Goal: Information Seeking & Learning: Learn about a topic

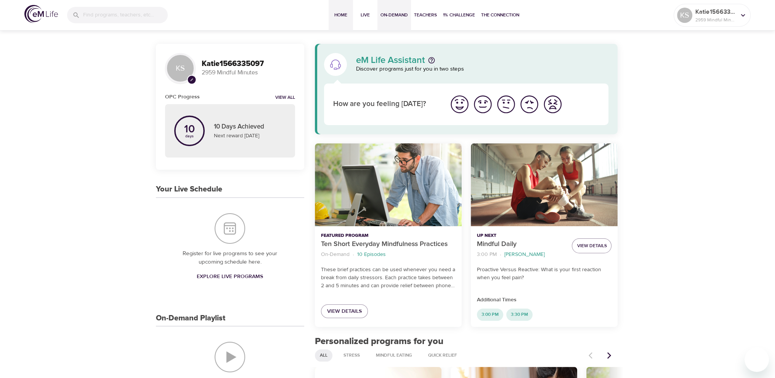
click at [395, 11] on span "On-Demand" at bounding box center [393, 15] width 27 height 8
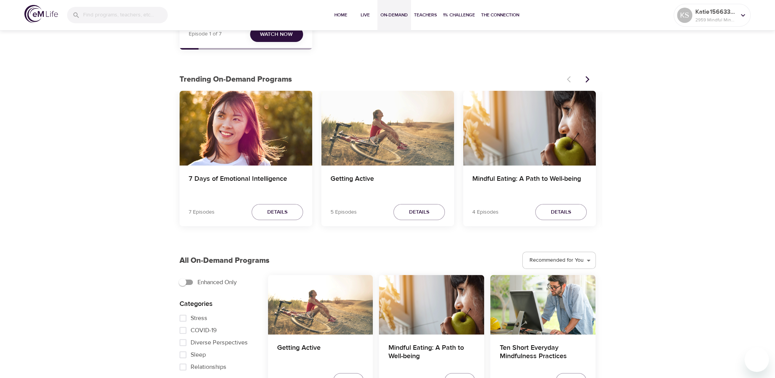
scroll to position [191, 0]
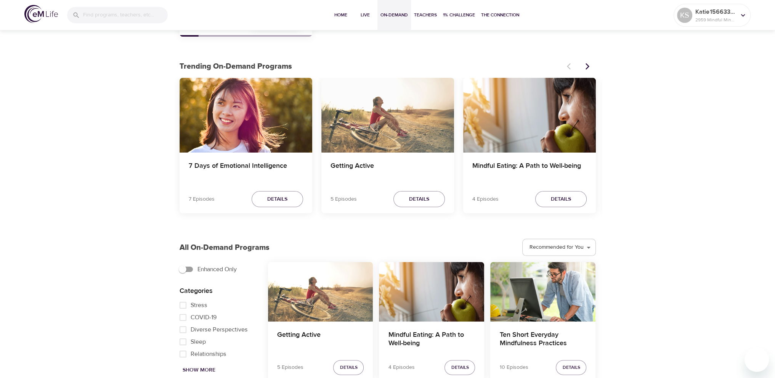
click at [385, 143] on div "Getting Active" at bounding box center [387, 115] width 133 height 75
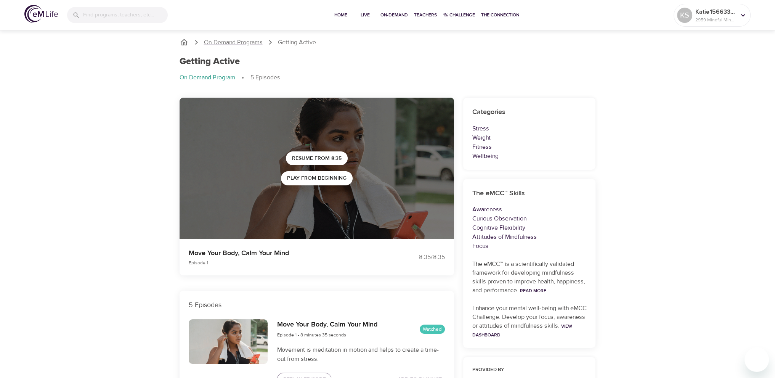
click at [251, 42] on p "On-Demand Programs" at bounding box center [233, 42] width 59 height 9
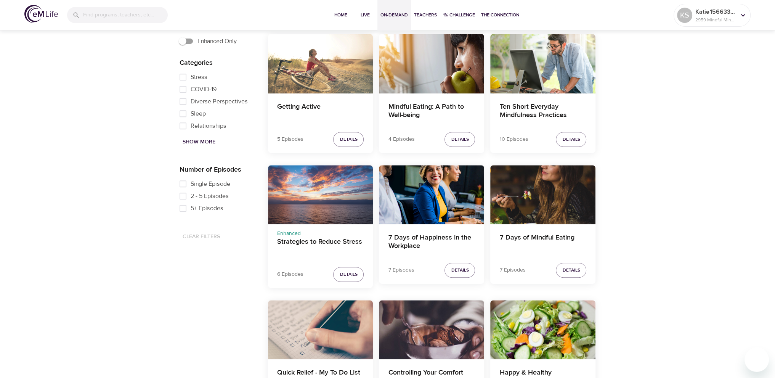
scroll to position [419, 0]
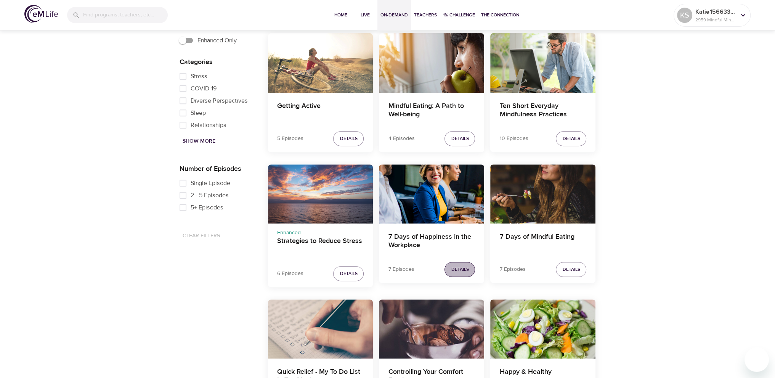
click at [462, 268] on span "Details" at bounding box center [460, 269] width 18 height 8
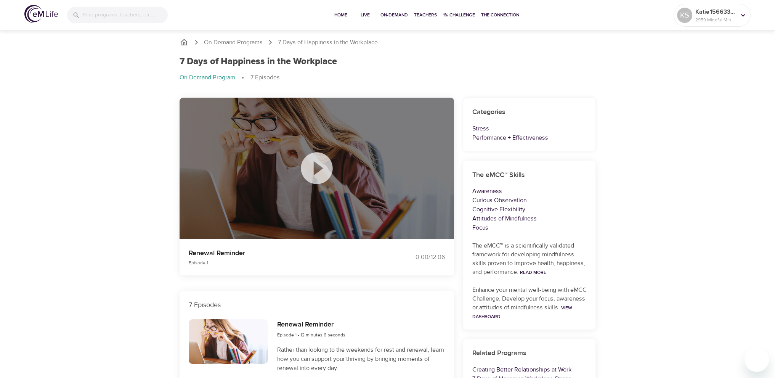
click at [329, 164] on icon at bounding box center [317, 168] width 32 height 32
